Goal: Transaction & Acquisition: Obtain resource

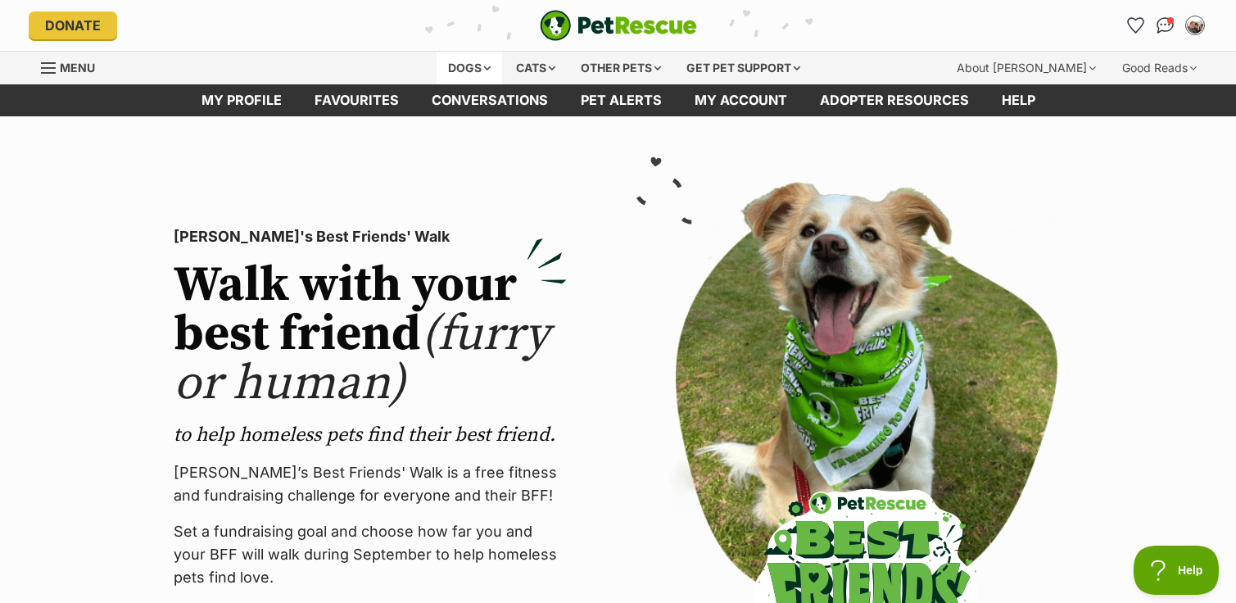
click at [482, 67] on div "Dogs" at bounding box center [470, 68] width 66 height 33
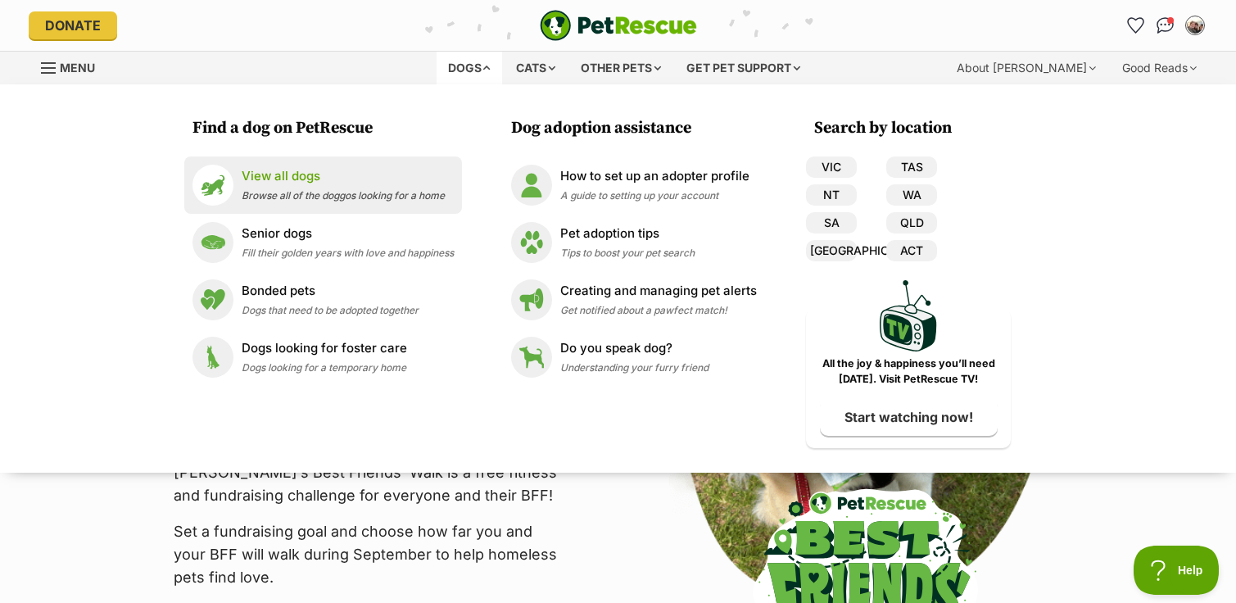
click at [289, 193] on span "Browse all of the doggos looking for a home" at bounding box center [343, 195] width 203 height 12
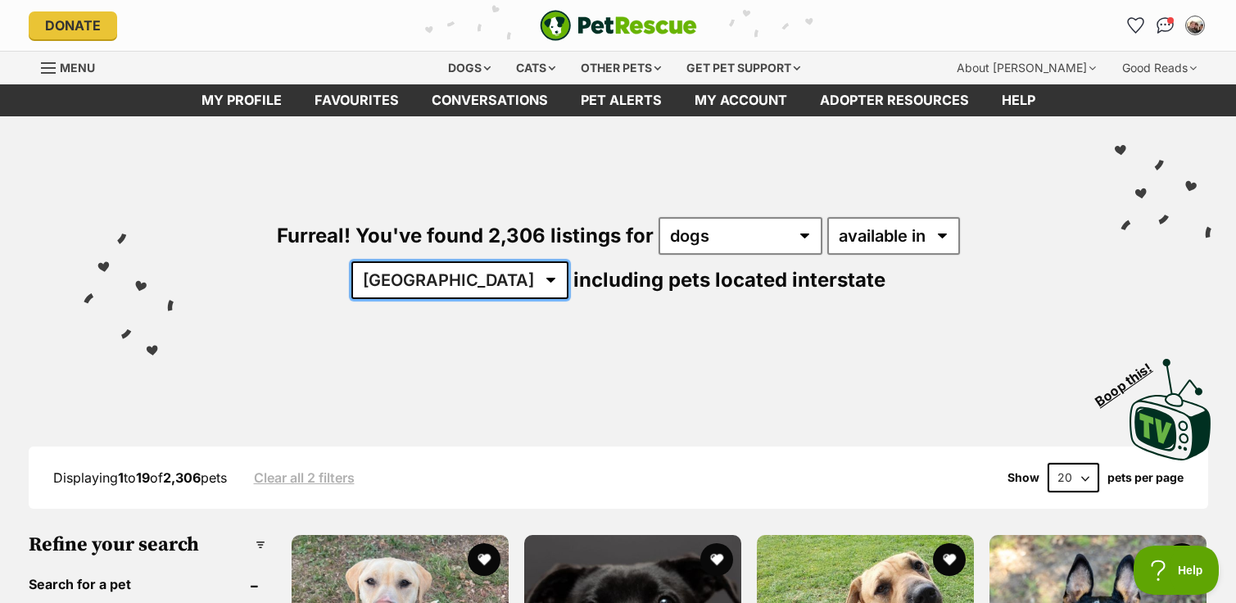
click at [568, 261] on select "Australia ACT NSW NT QLD SA TAS VIC WA" at bounding box center [459, 280] width 217 height 38
select select "VIC"
click at [568, 261] on select "Australia ACT NSW NT QLD SA TAS VIC WA" at bounding box center [459, 280] width 217 height 38
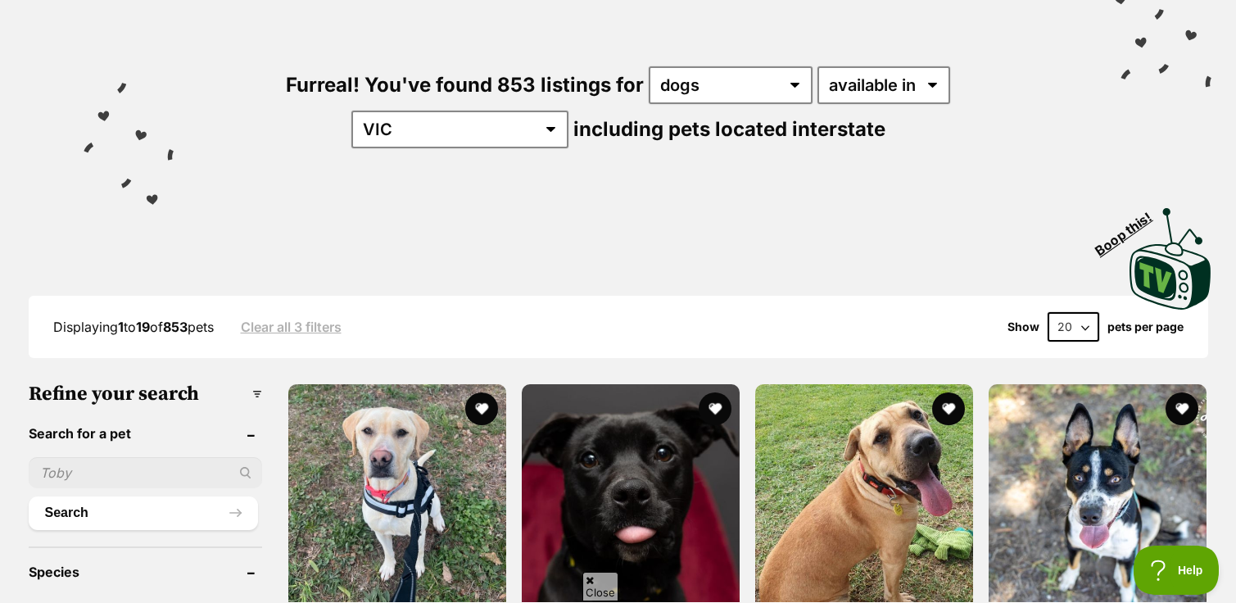
scroll to position [158, 0]
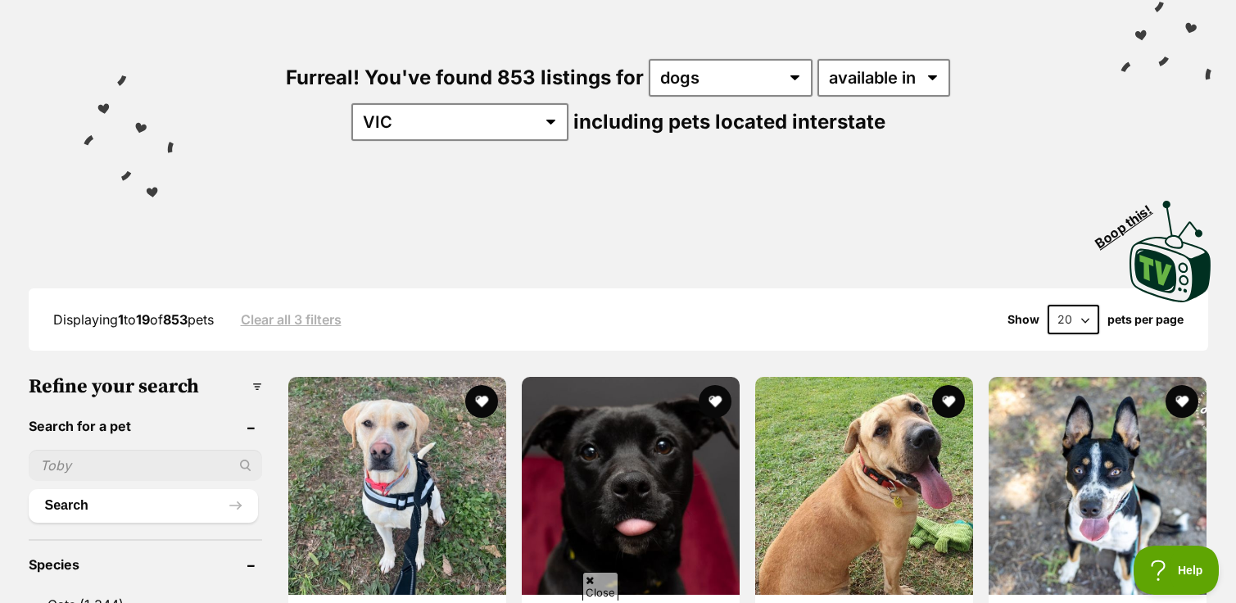
click at [170, 461] on input "text" at bounding box center [145, 465] width 233 height 31
type input "fratello"
click at [29, 489] on button "Search" at bounding box center [143, 505] width 229 height 33
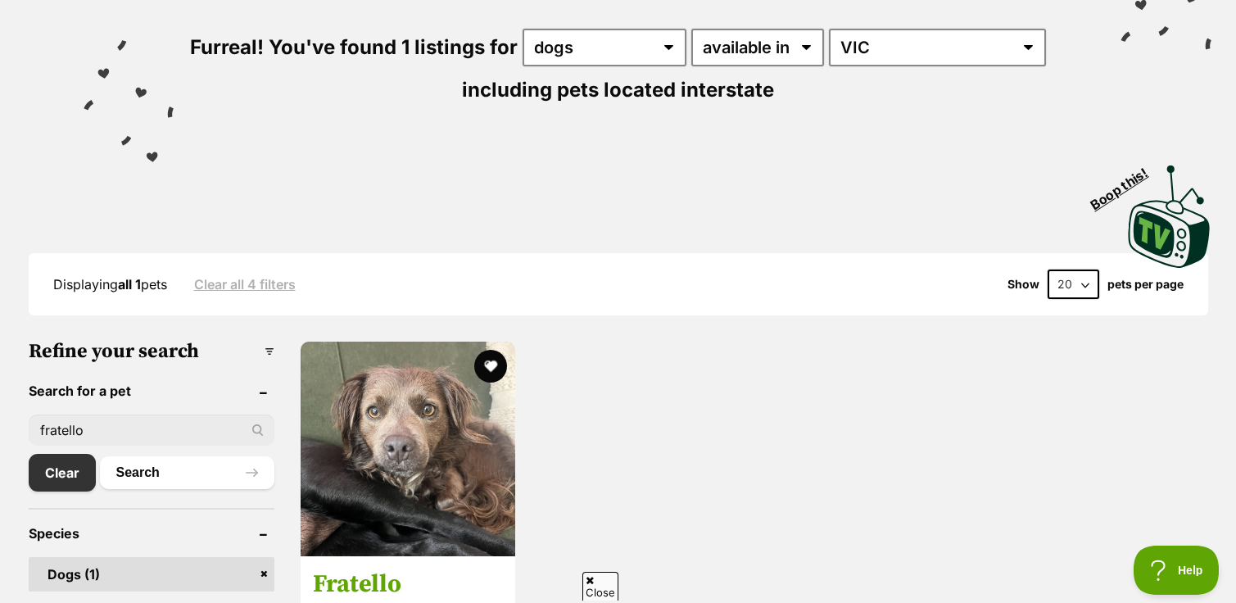
scroll to position [206, 0]
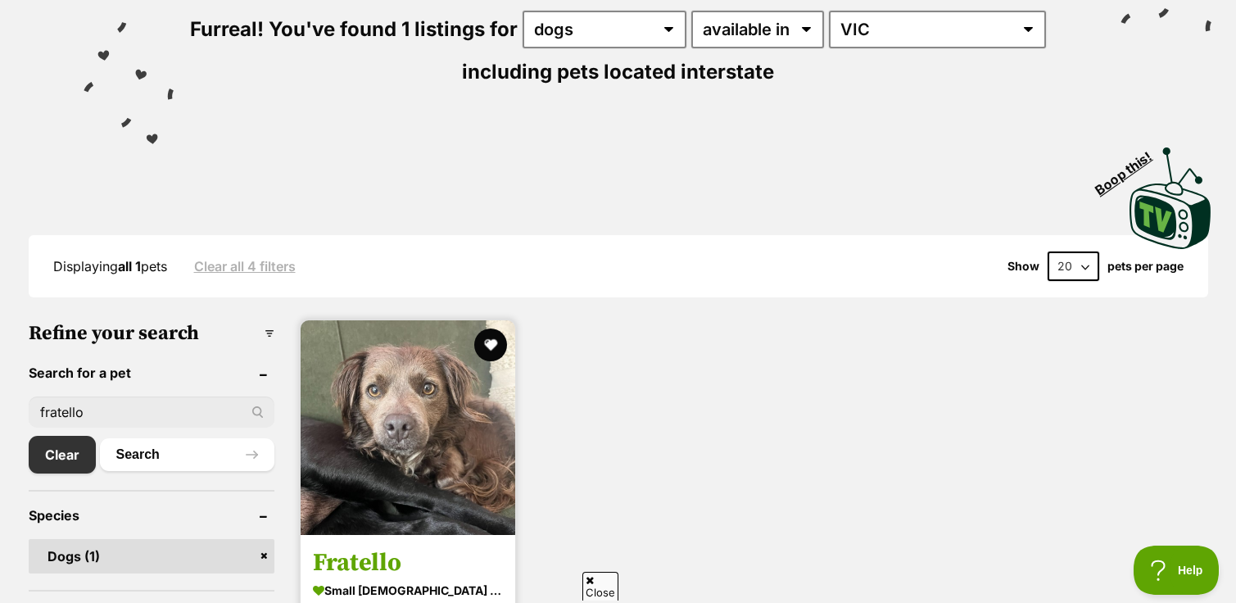
click at [415, 408] on img at bounding box center [408, 427] width 215 height 215
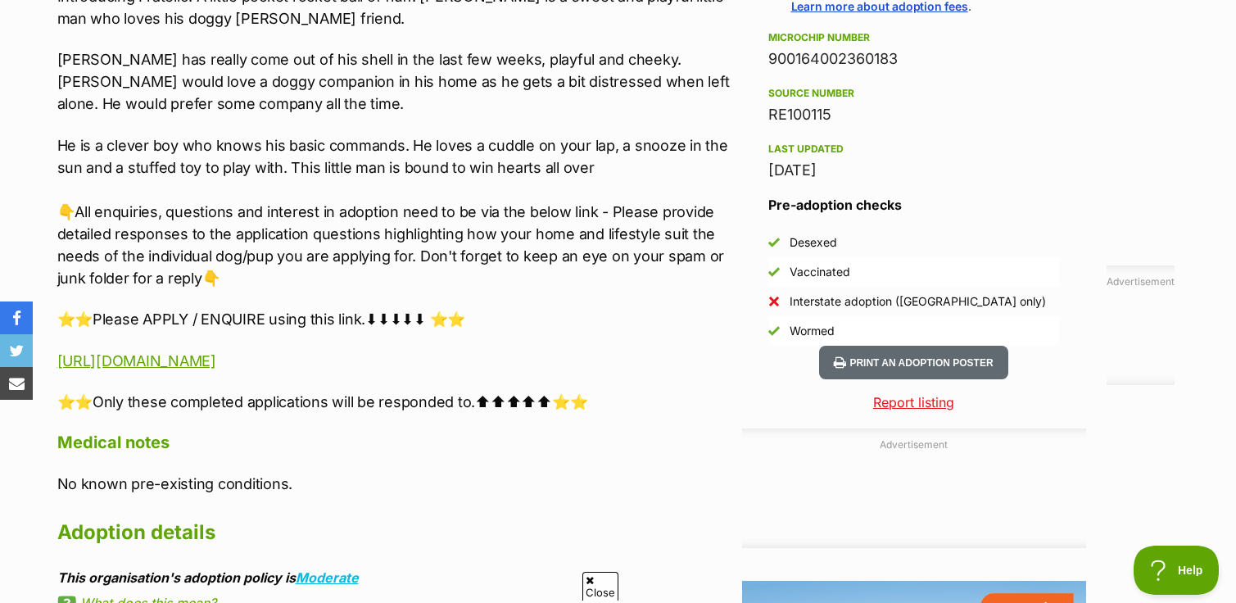
scroll to position [1306, 0]
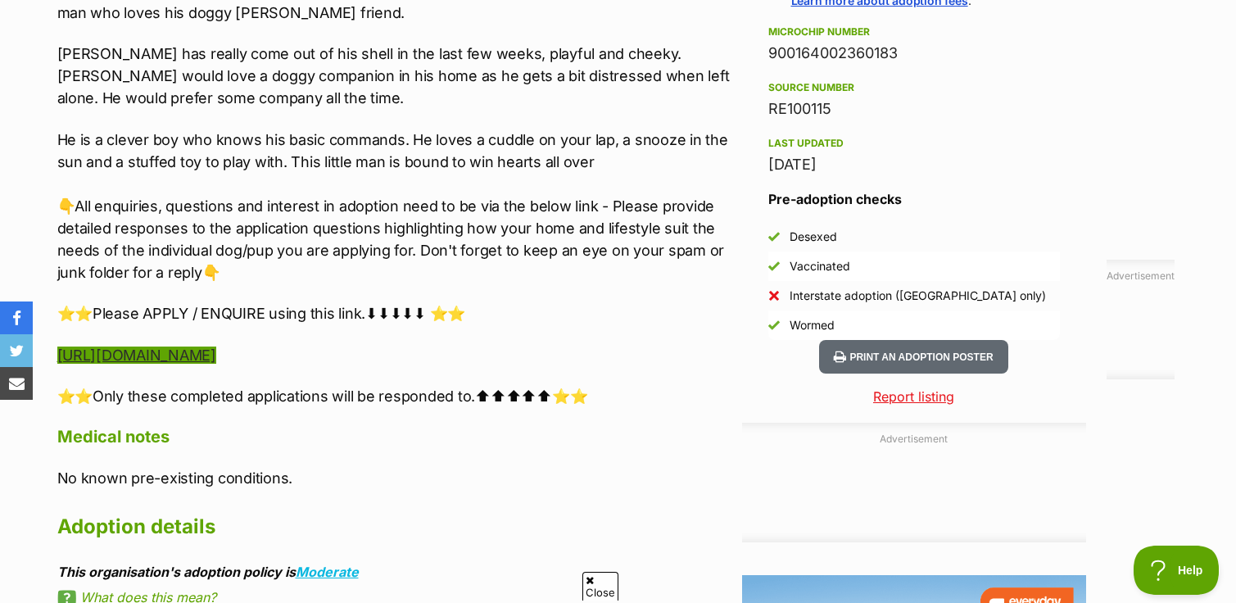
click at [216, 361] on link "[URL][DOMAIN_NAME]" at bounding box center [136, 354] width 159 height 17
click at [216, 355] on link "[URL][DOMAIN_NAME]" at bounding box center [136, 354] width 159 height 17
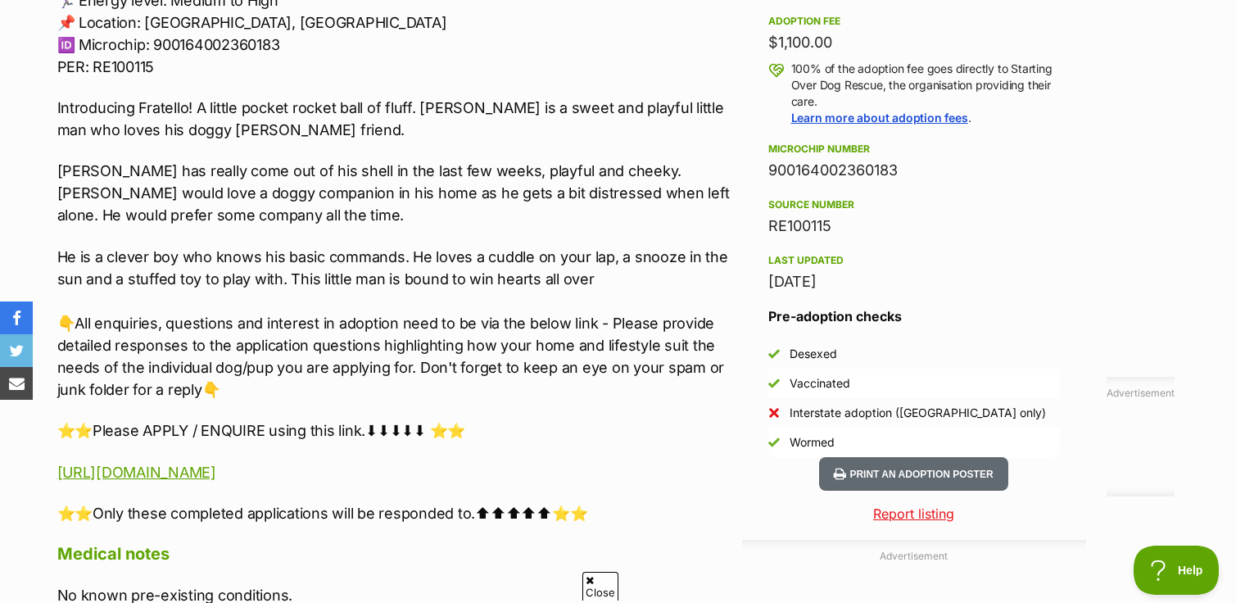
scroll to position [1202, 0]
